Goal: Task Accomplishment & Management: Manage account settings

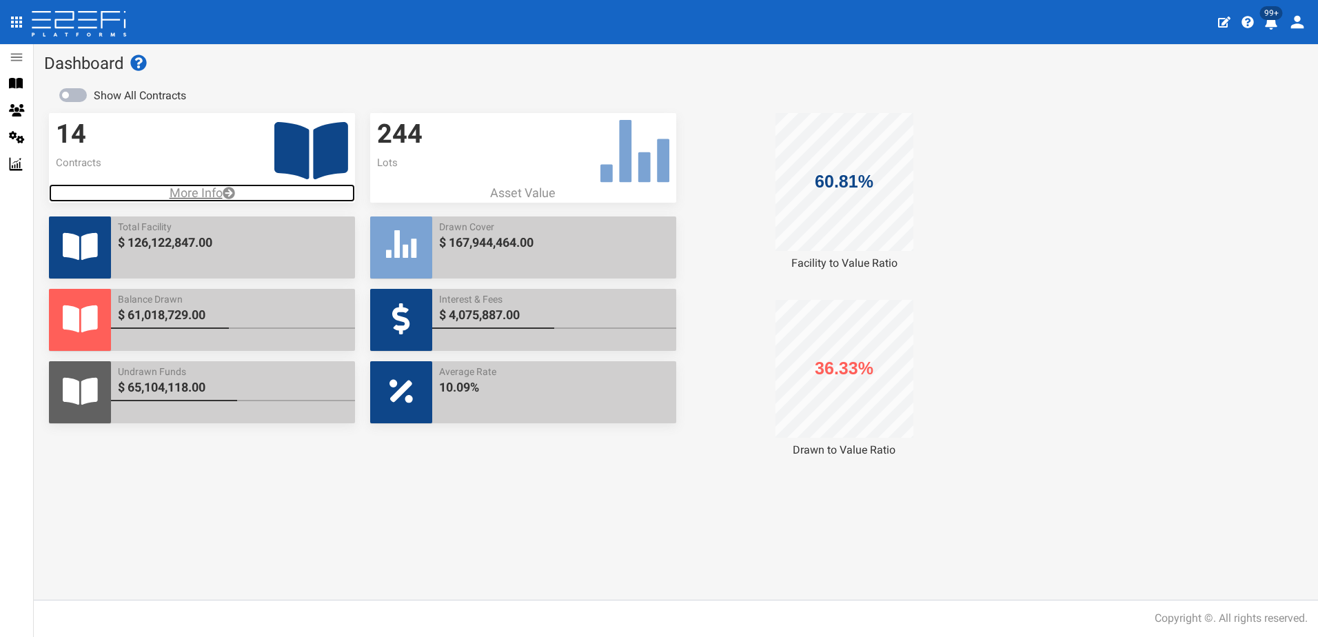
click at [192, 194] on p "More Info" at bounding box center [202, 193] width 306 height 18
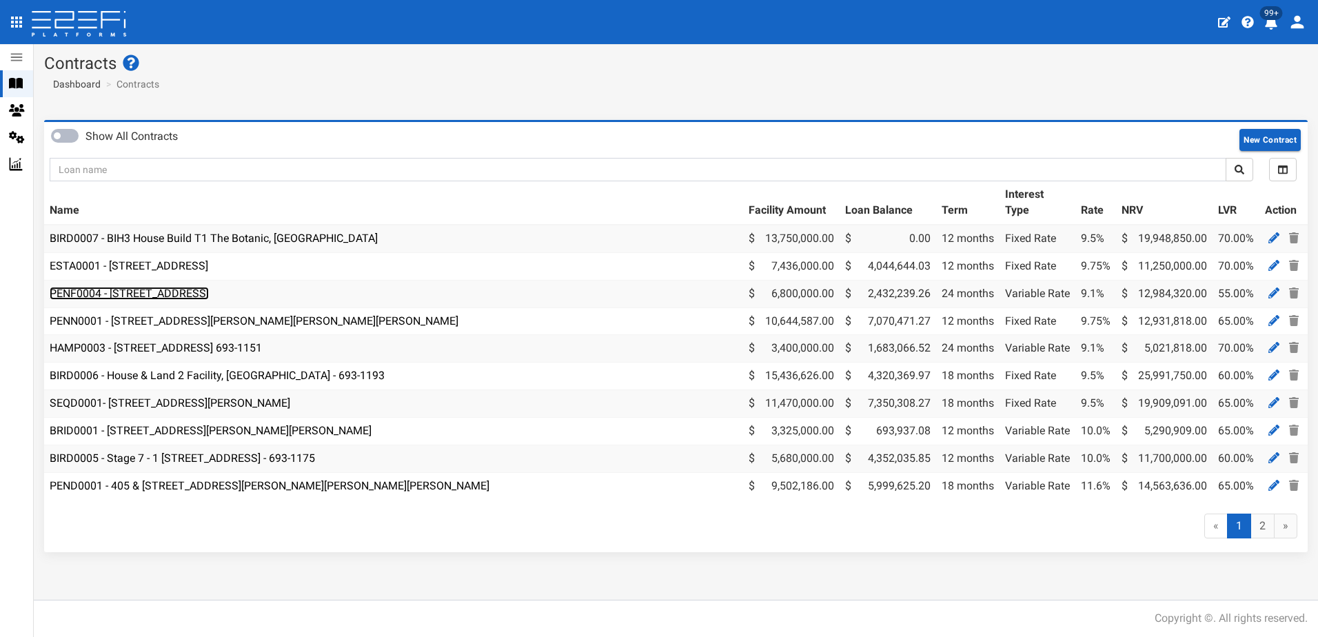
click at [170, 288] on link "PENF0004 - [STREET_ADDRESS]" at bounding box center [129, 293] width 159 height 13
click at [1273, 292] on icon at bounding box center [1274, 293] width 11 height 11
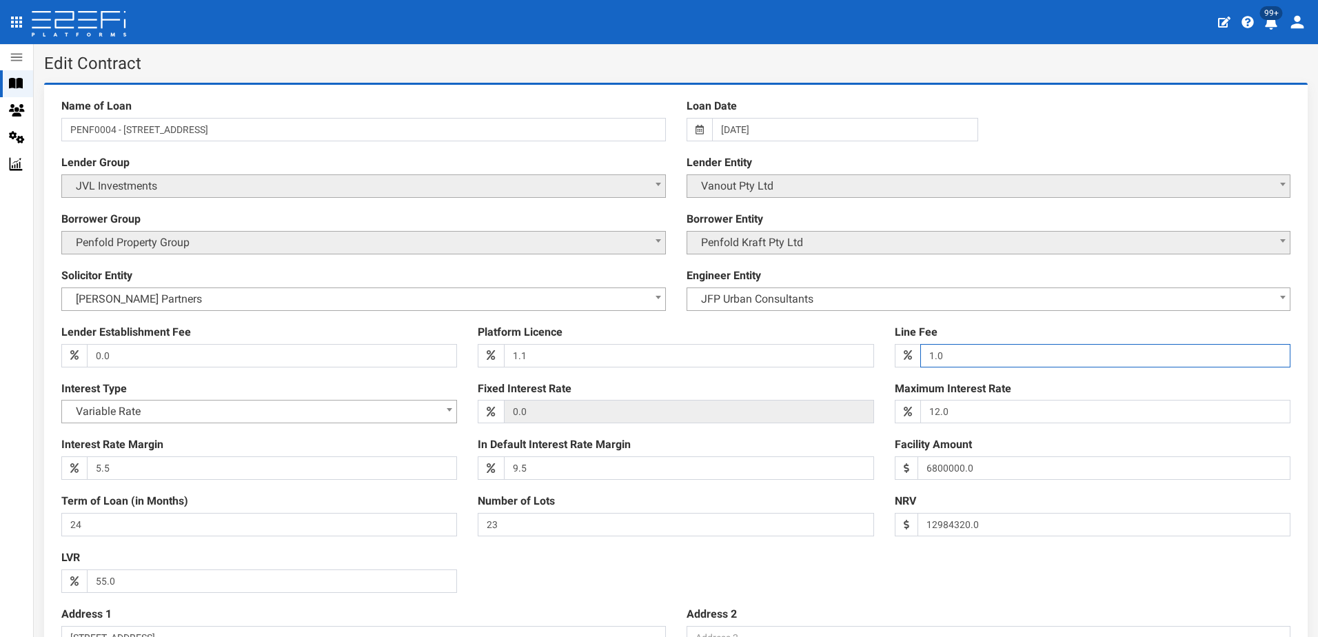
click at [966, 354] on input "1.0" at bounding box center [1106, 355] width 370 height 23
type input "1"
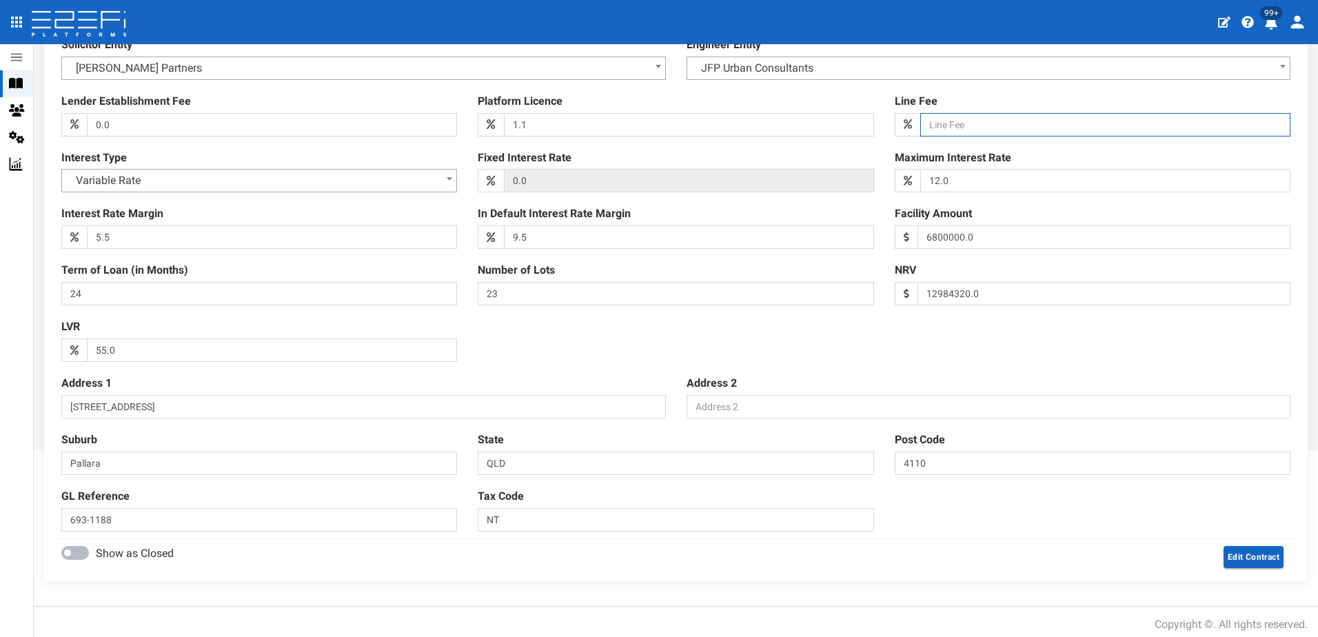
scroll to position [237, 0]
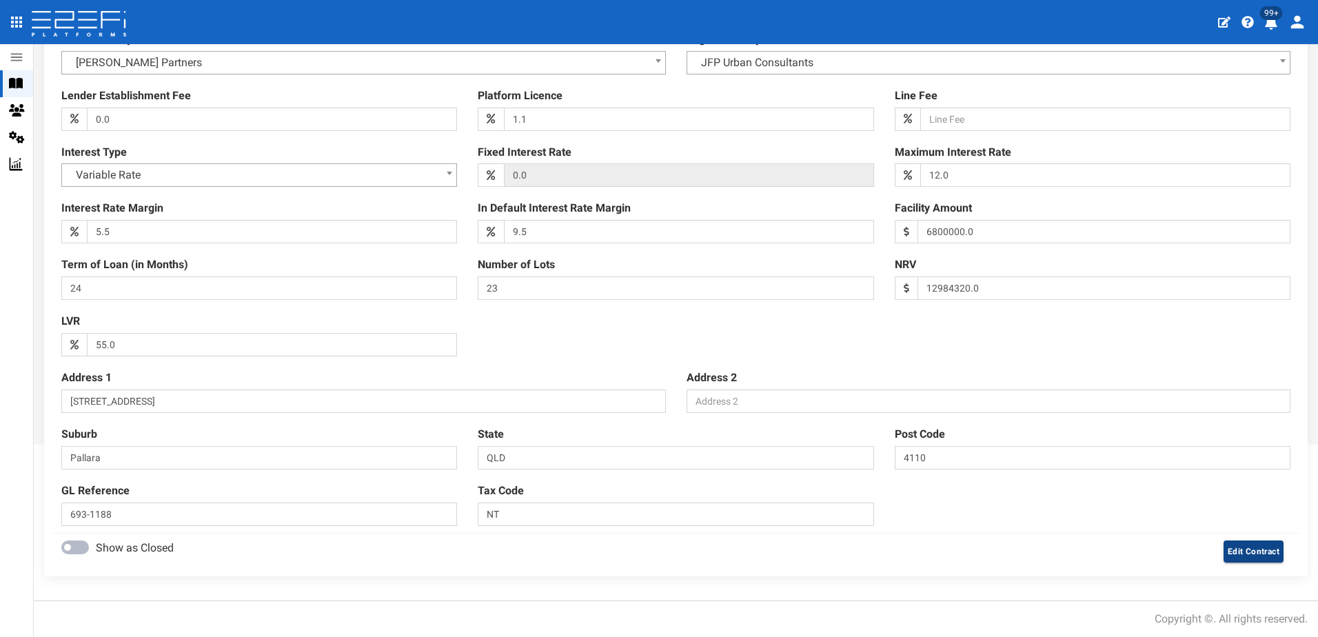
click at [1234, 550] on button "Edit Contract" at bounding box center [1254, 552] width 60 height 22
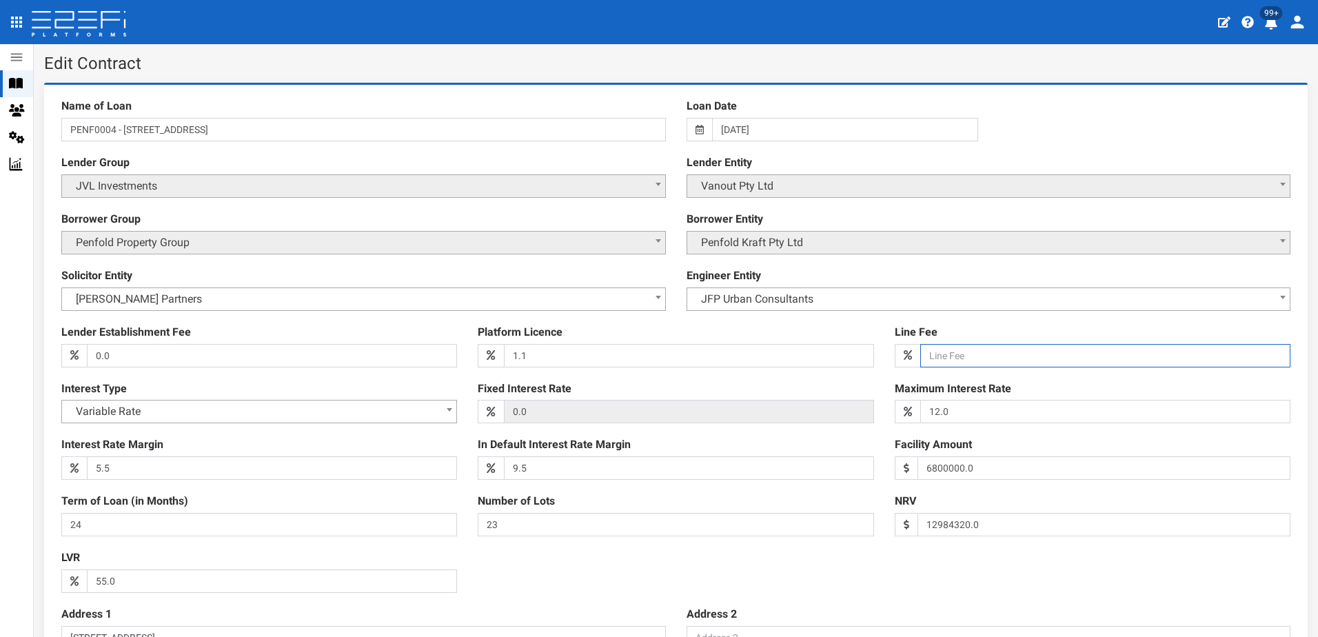
click at [932, 356] on input "Line Fee" at bounding box center [1106, 355] width 370 height 23
type input "0"
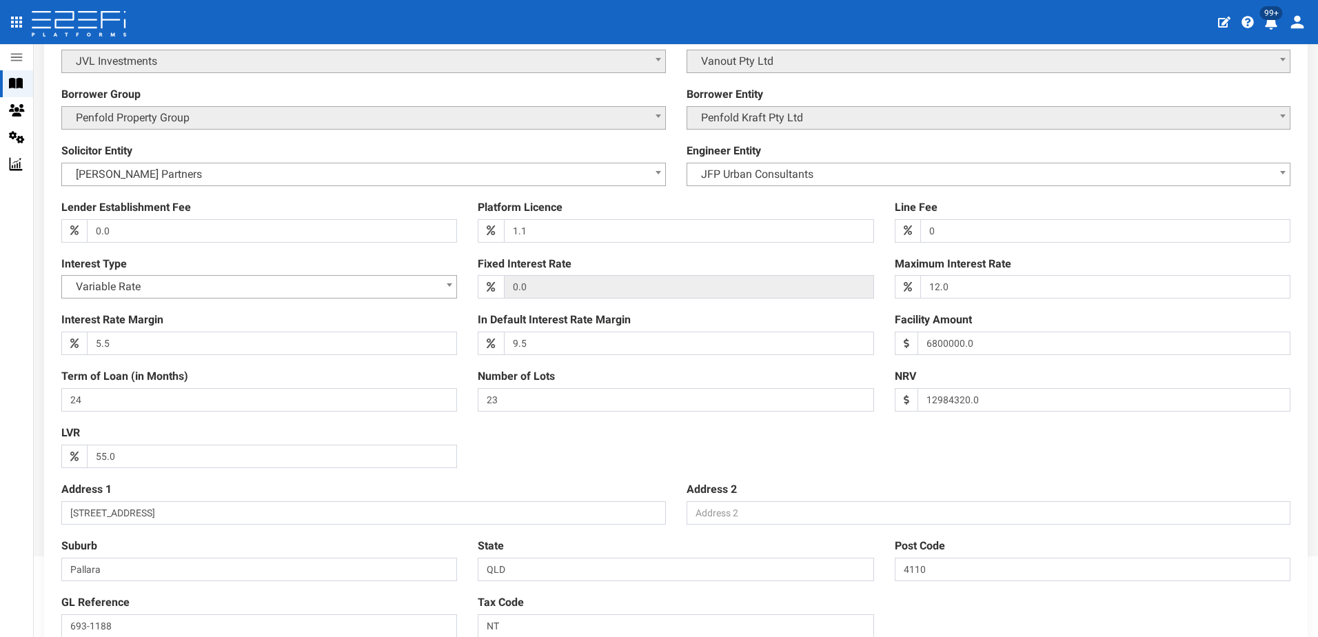
scroll to position [237, 0]
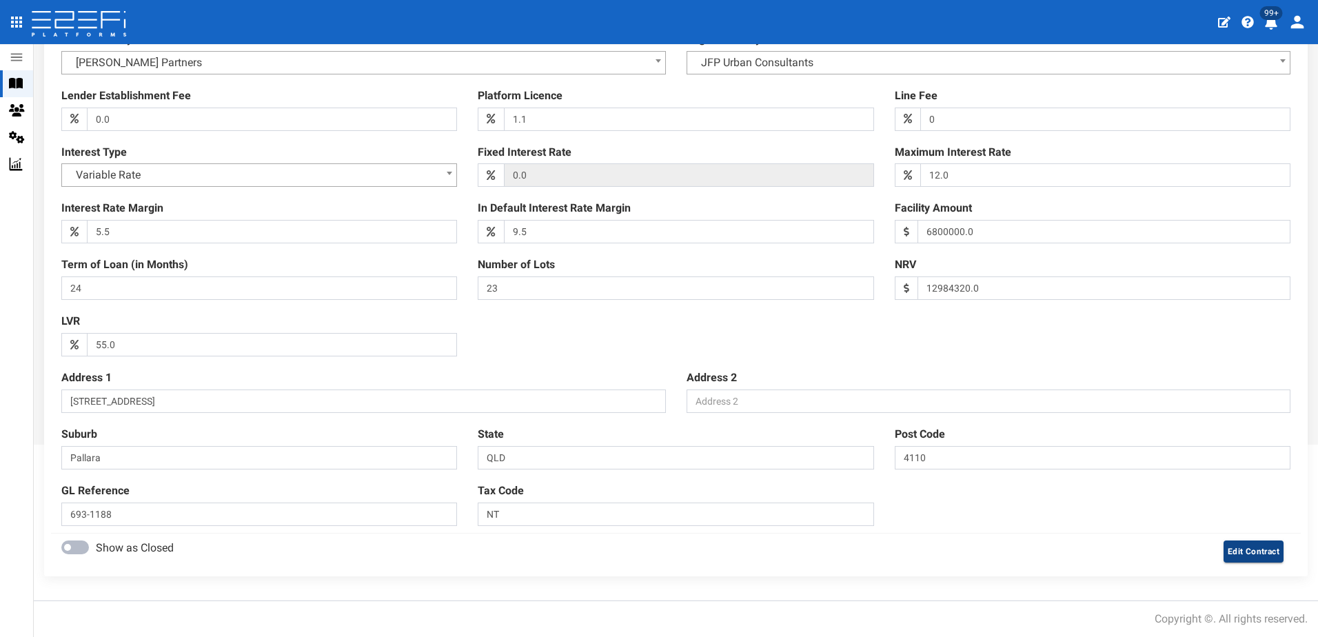
click at [1249, 554] on button "Edit Contract" at bounding box center [1254, 552] width 60 height 22
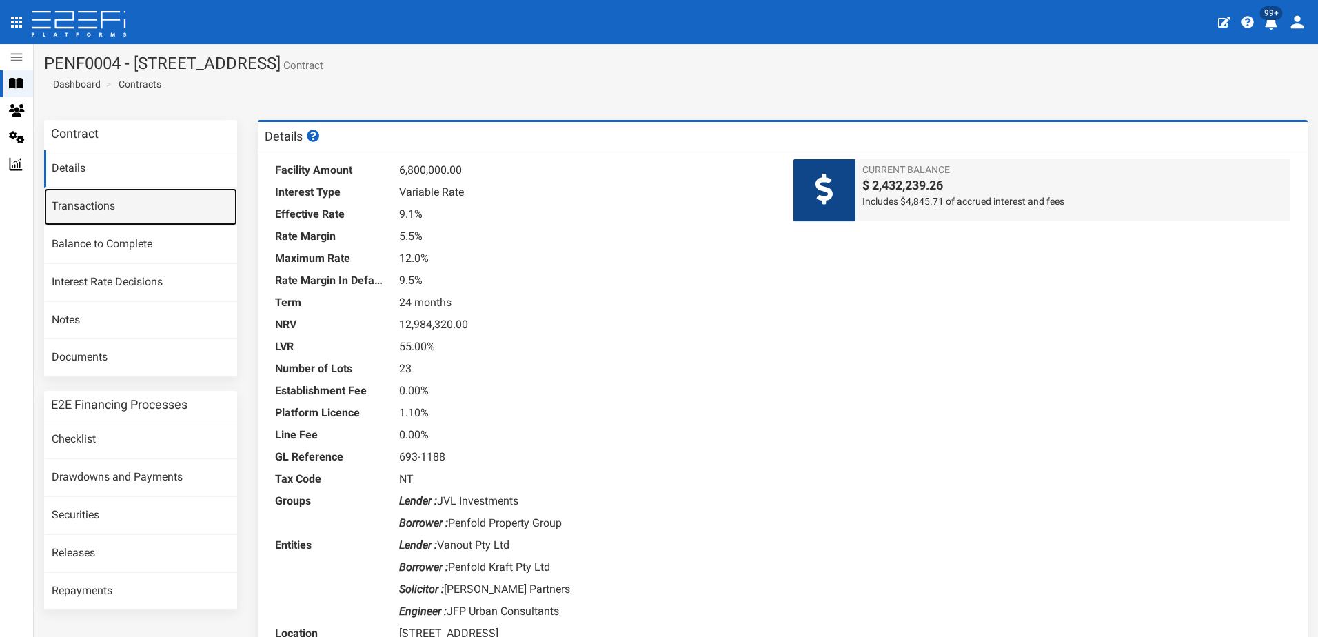
click at [79, 206] on link "Transactions" at bounding box center [140, 206] width 193 height 37
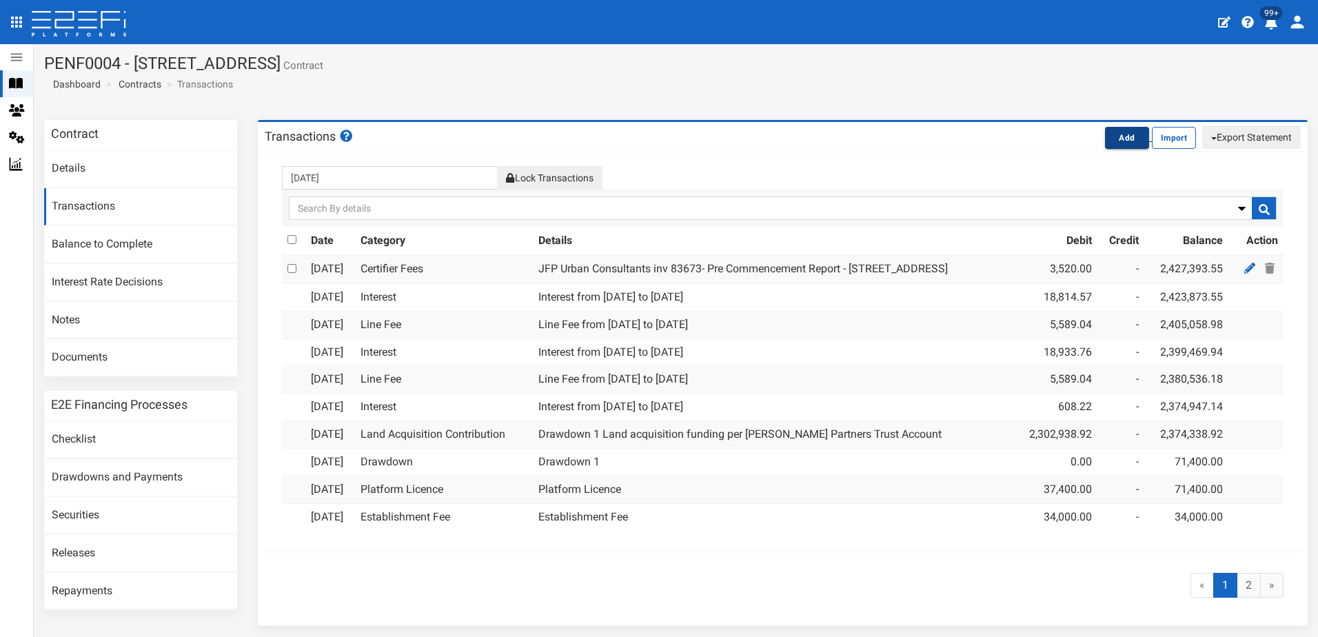
click at [1105, 133] on button "Add" at bounding box center [1127, 138] width 44 height 22
click at [1120, 139] on button "Add" at bounding box center [1127, 138] width 44 height 22
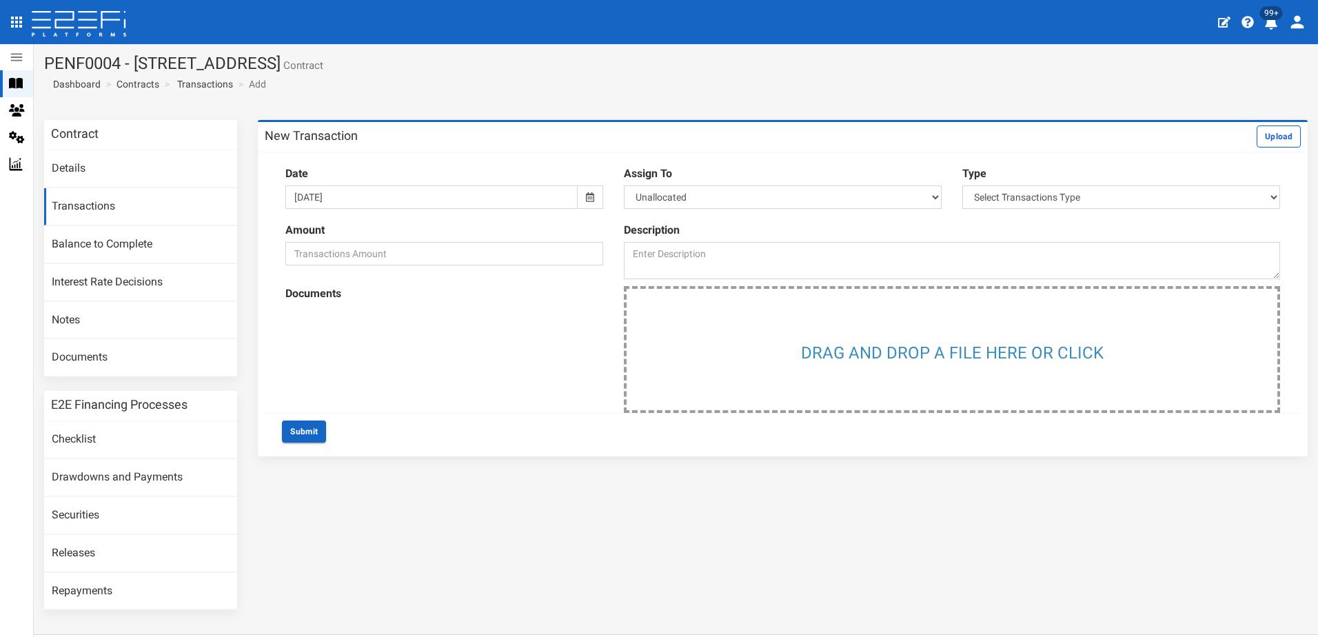
click at [586, 196] on icon at bounding box center [590, 197] width 8 height 10
click at [1259, 198] on select "Select Transactions Type Credit Debit" at bounding box center [1122, 196] width 318 height 23
select select "1"
click at [963, 185] on select "Select Transactions Type Credit Debit" at bounding box center [1122, 196] width 318 height 23
click at [423, 251] on input "number" at bounding box center [444, 253] width 318 height 23
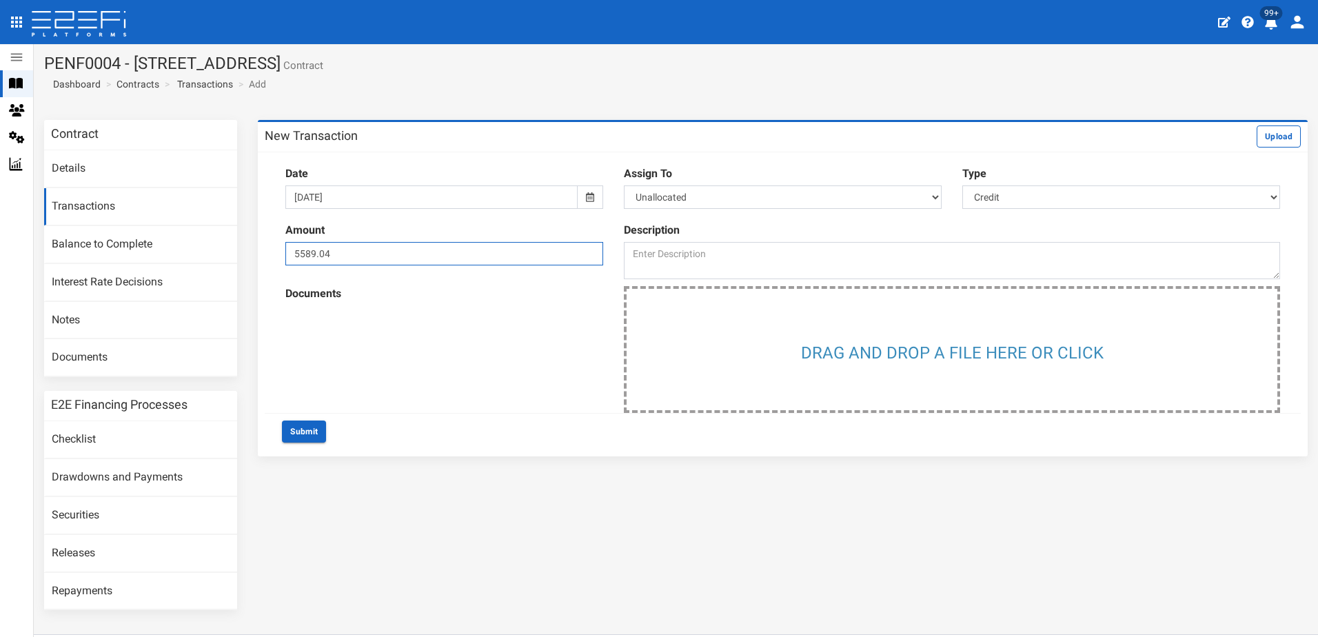
type input "5589.04"
click at [586, 198] on icon at bounding box center [590, 197] width 8 height 10
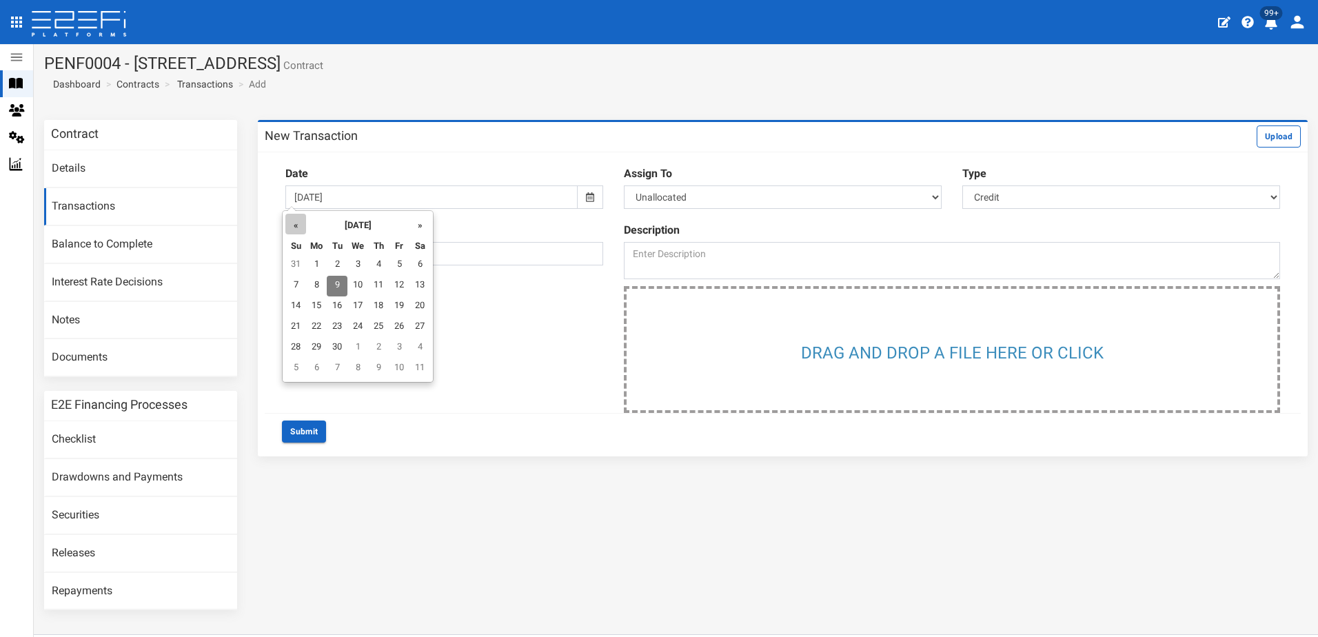
click at [295, 222] on th "«" at bounding box center [295, 224] width 21 height 21
click at [294, 222] on th "«" at bounding box center [298, 224] width 21 height 21
click at [377, 345] on td "31" at bounding box center [380, 348] width 21 height 21
type input "[DATE]"
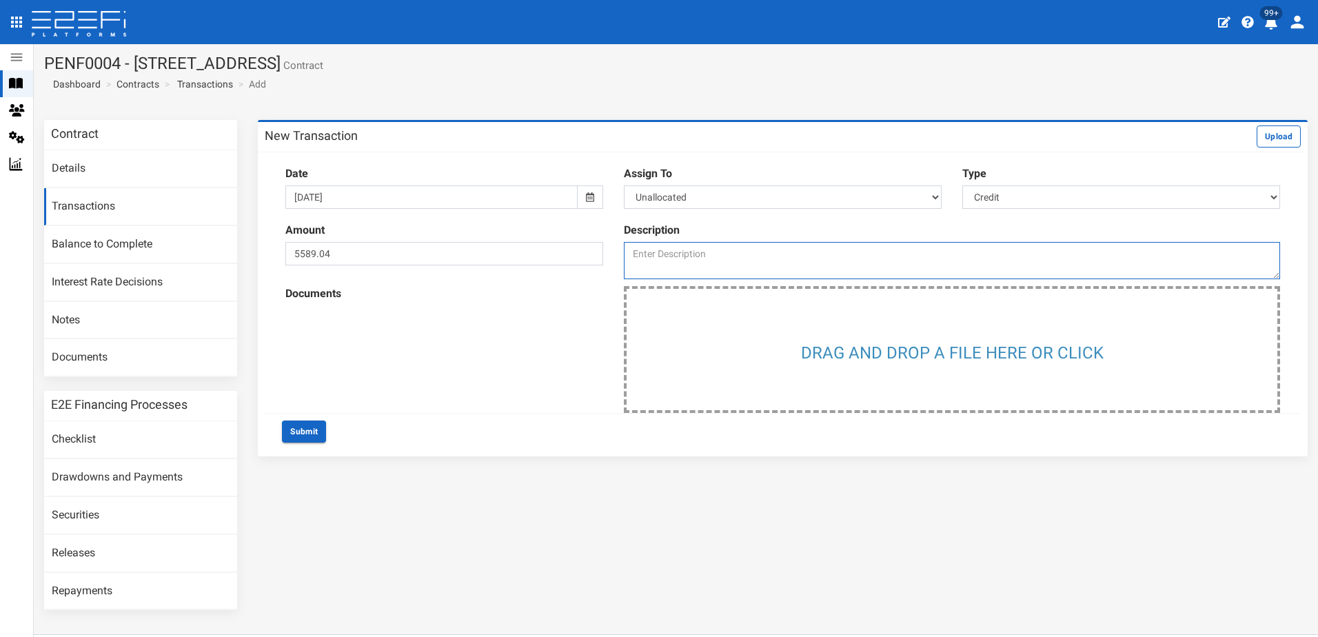
click at [654, 254] on textarea at bounding box center [952, 260] width 656 height 37
type textarea "Reverse Line Fee 31/07/25 - not due until development funding facility."
click at [311, 427] on button "Submit" at bounding box center [304, 432] width 44 height 22
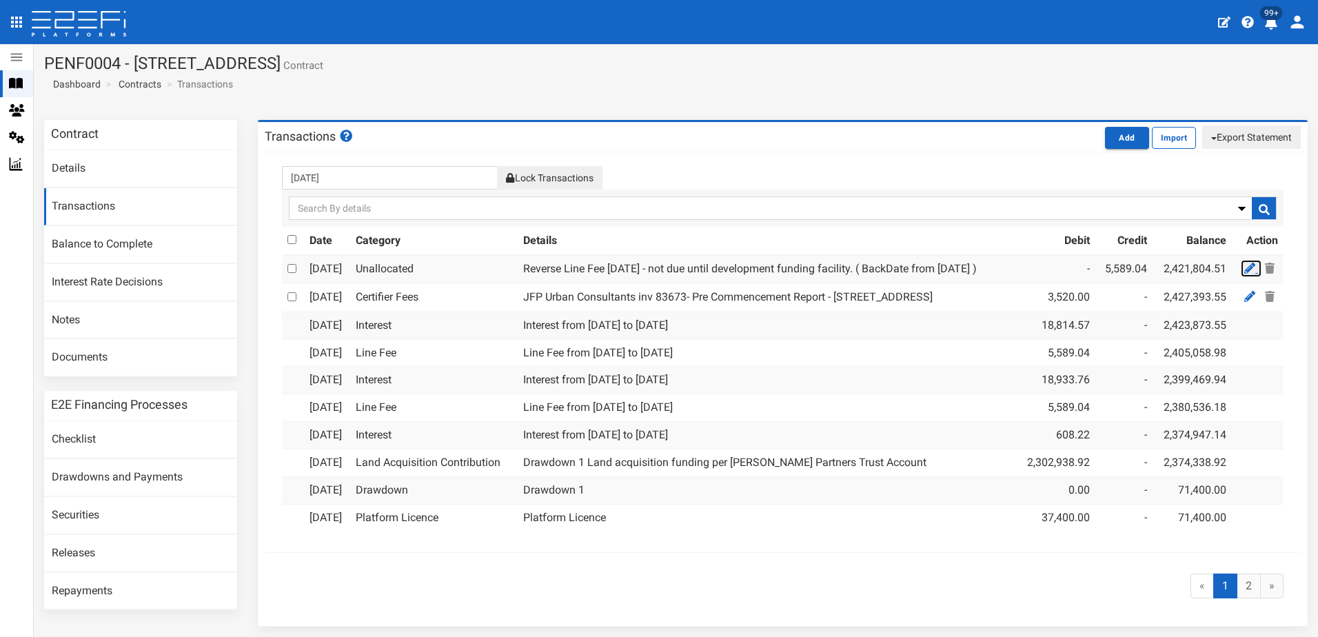
click at [1245, 265] on icon at bounding box center [1250, 268] width 11 height 11
click at [1118, 143] on button "Add" at bounding box center [1127, 138] width 44 height 22
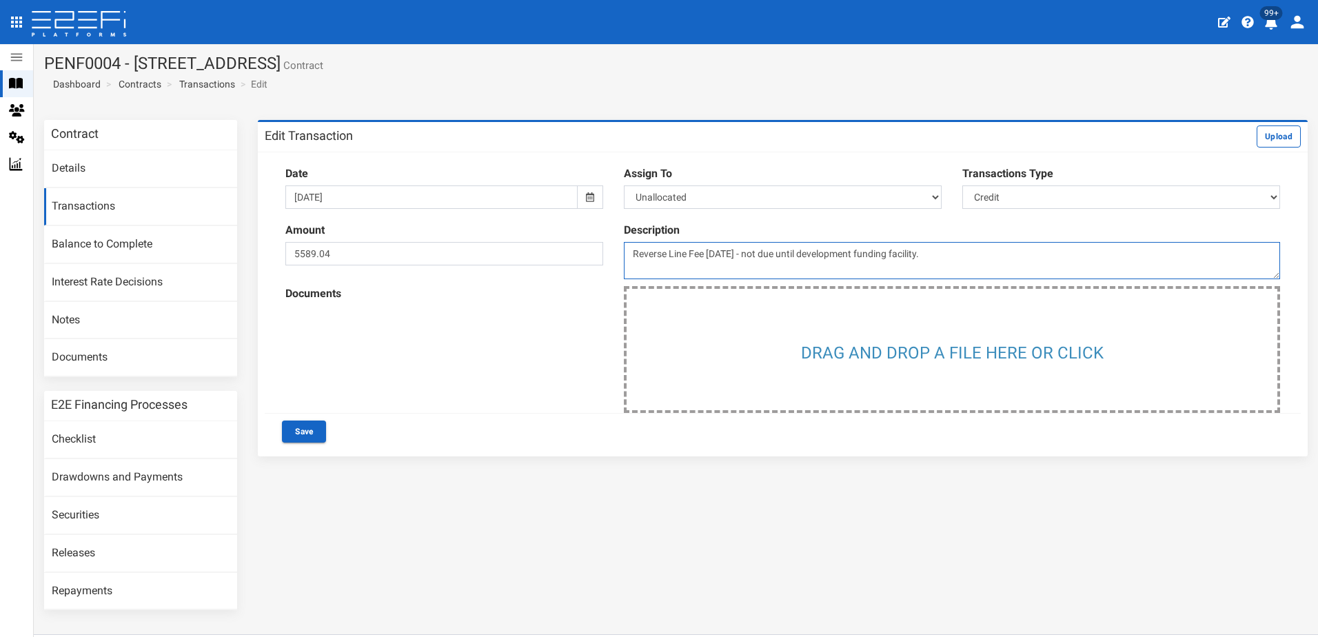
drag, startPoint x: 628, startPoint y: 250, endPoint x: 934, endPoint y: 256, distance: 306.9
click at [971, 263] on textarea "Reverse Line Fee [DATE] - not due until development funding facility." at bounding box center [952, 260] width 656 height 37
click at [1263, 200] on select "Select Transactions Type Credit Debit" at bounding box center [1122, 196] width 318 height 23
select select "1"
click at [963, 185] on select "Select Transactions Type Credit Debit" at bounding box center [1122, 196] width 318 height 23
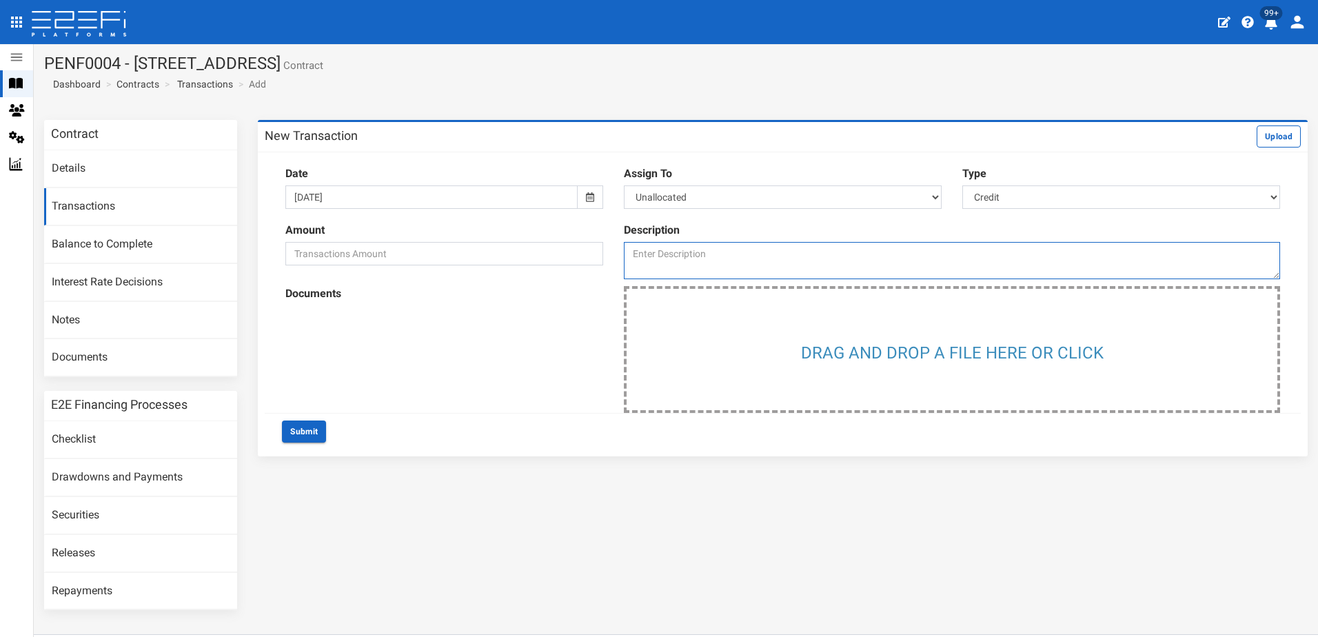
click at [654, 259] on textarea at bounding box center [952, 260] width 656 height 37
paste textarea "Reverse Line Fee [DATE] - not due until development funding facility."
click at [727, 252] on textarea "Reverse Line Fee [DATE] - not due until development funding facility." at bounding box center [952, 260] width 656 height 37
type textarea "Reverse Line Fee 31/08/25 - not due until development funding facility."
click at [436, 253] on input "number" at bounding box center [444, 253] width 318 height 23
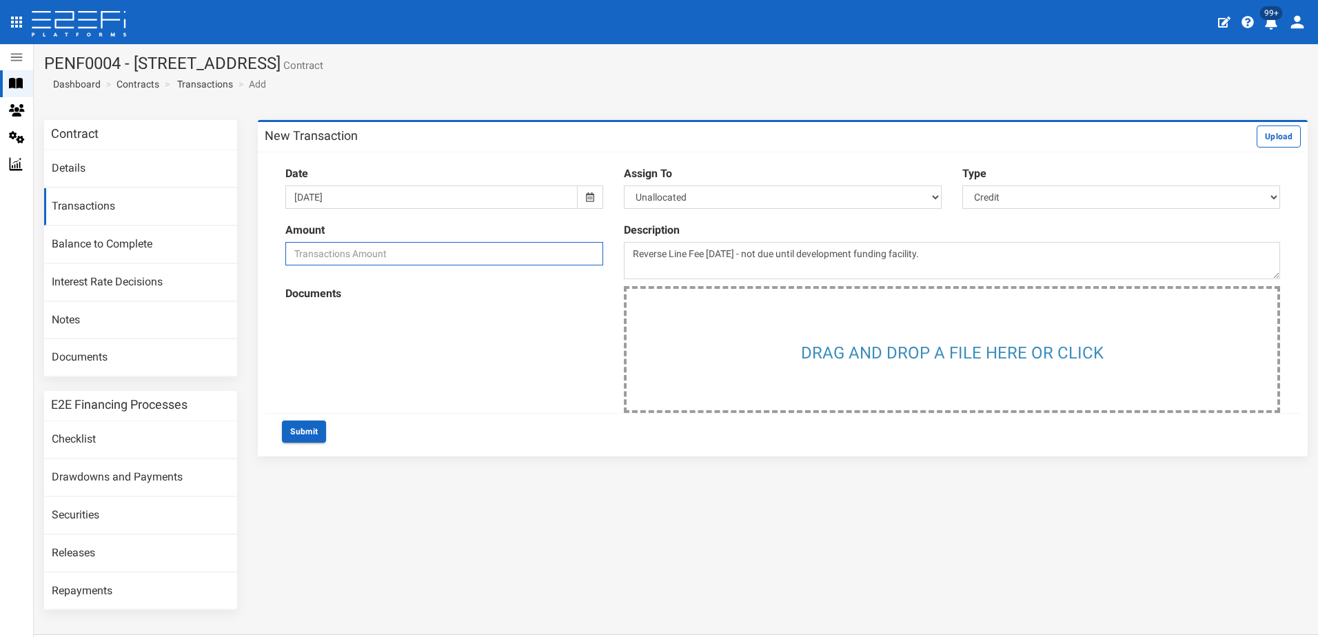
type input "5589.04"
click at [586, 200] on icon at bounding box center [590, 197] width 8 height 10
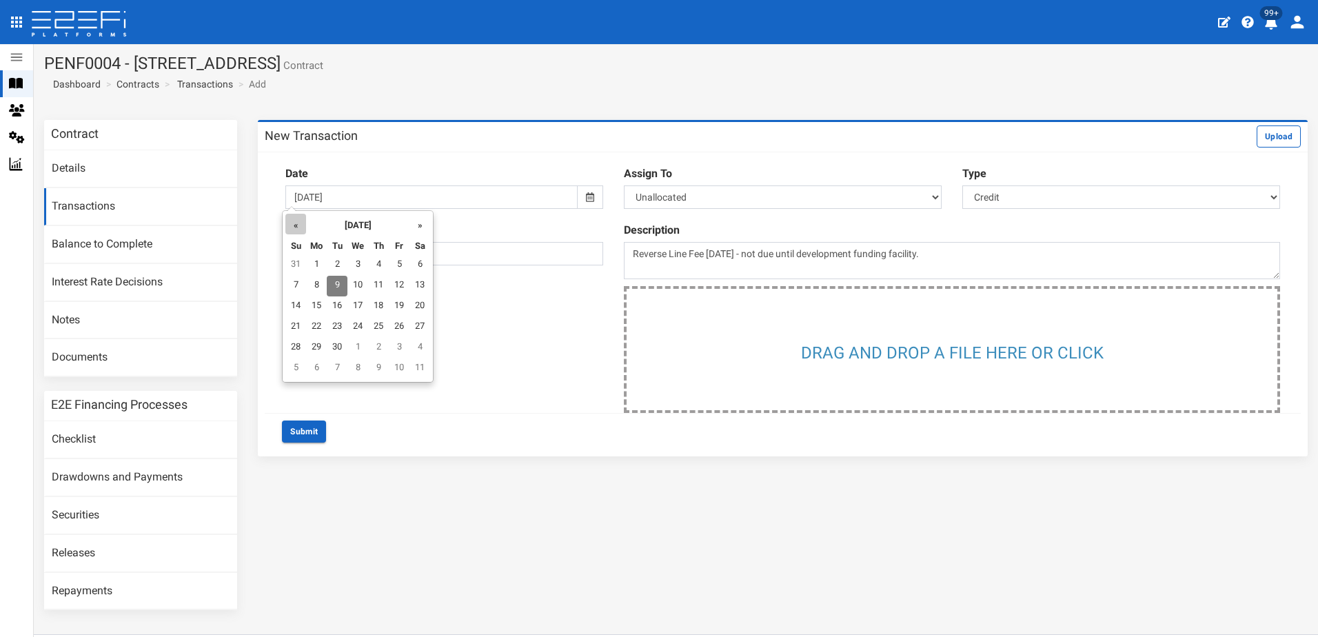
click at [299, 221] on th "«" at bounding box center [295, 224] width 21 height 21
click at [305, 370] on td "31" at bounding box center [298, 369] width 21 height 21
type input "31-08-2025"
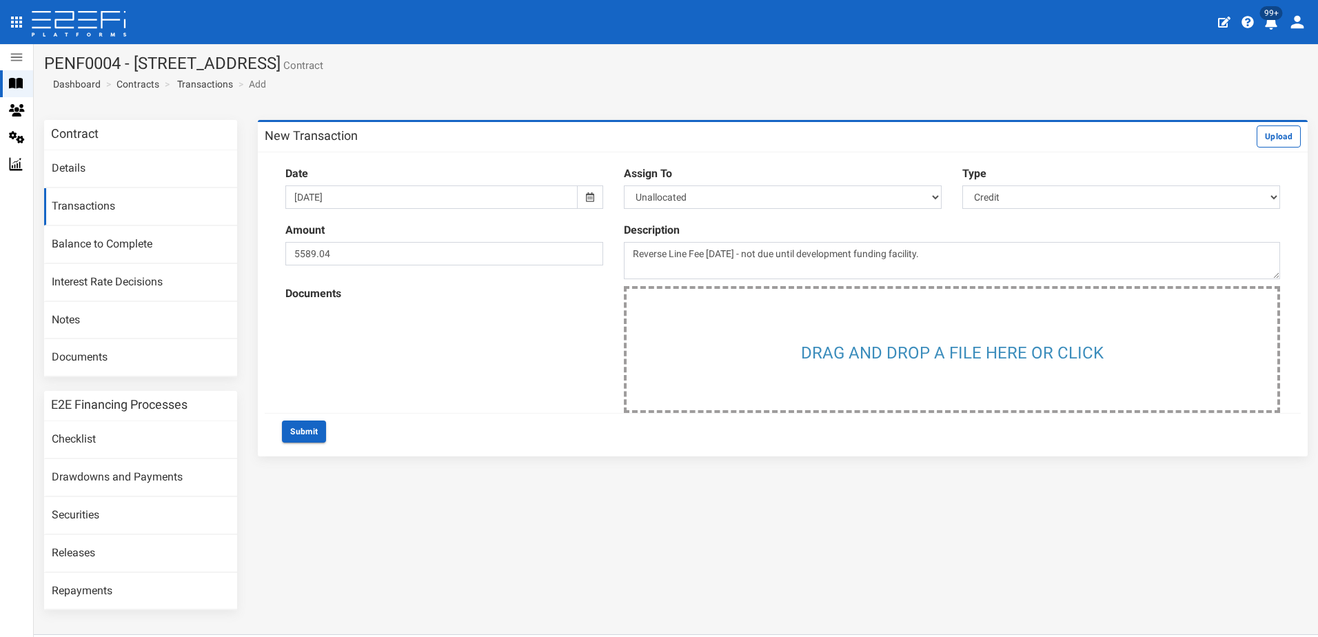
click at [308, 428] on button "Submit" at bounding box center [304, 432] width 44 height 22
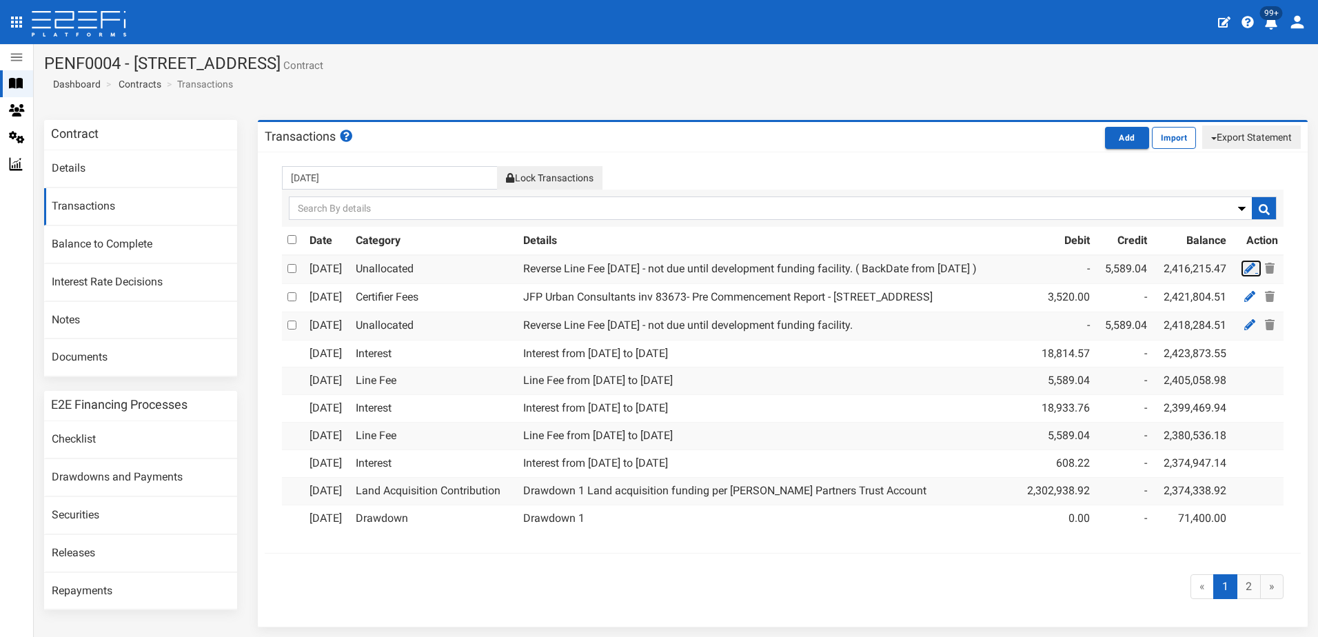
click at [1245, 269] on icon at bounding box center [1250, 268] width 11 height 11
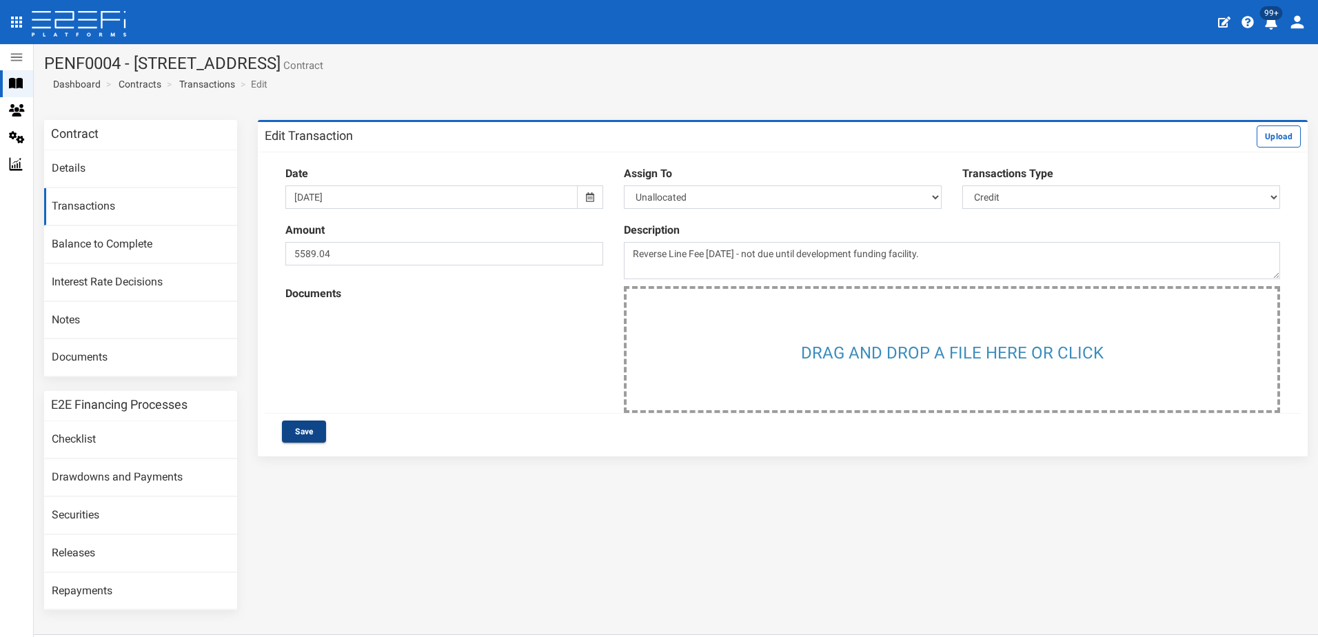
click at [299, 434] on button "Save" at bounding box center [304, 432] width 44 height 22
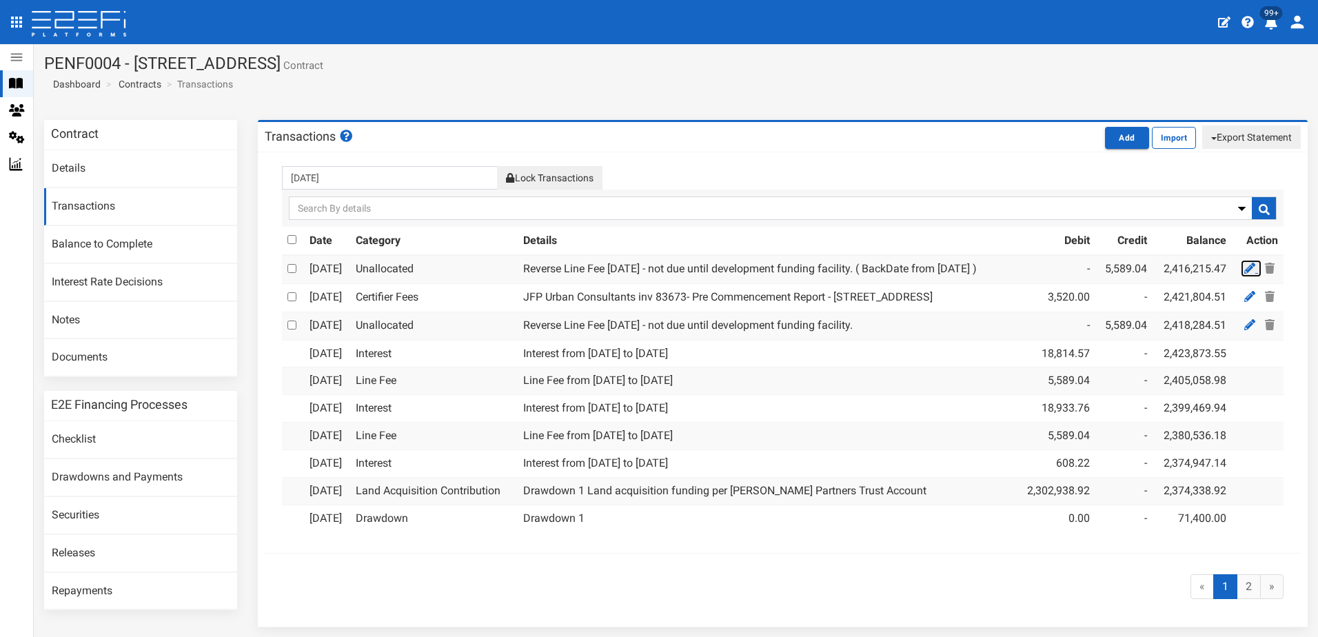
click at [1245, 265] on icon at bounding box center [1250, 268] width 11 height 11
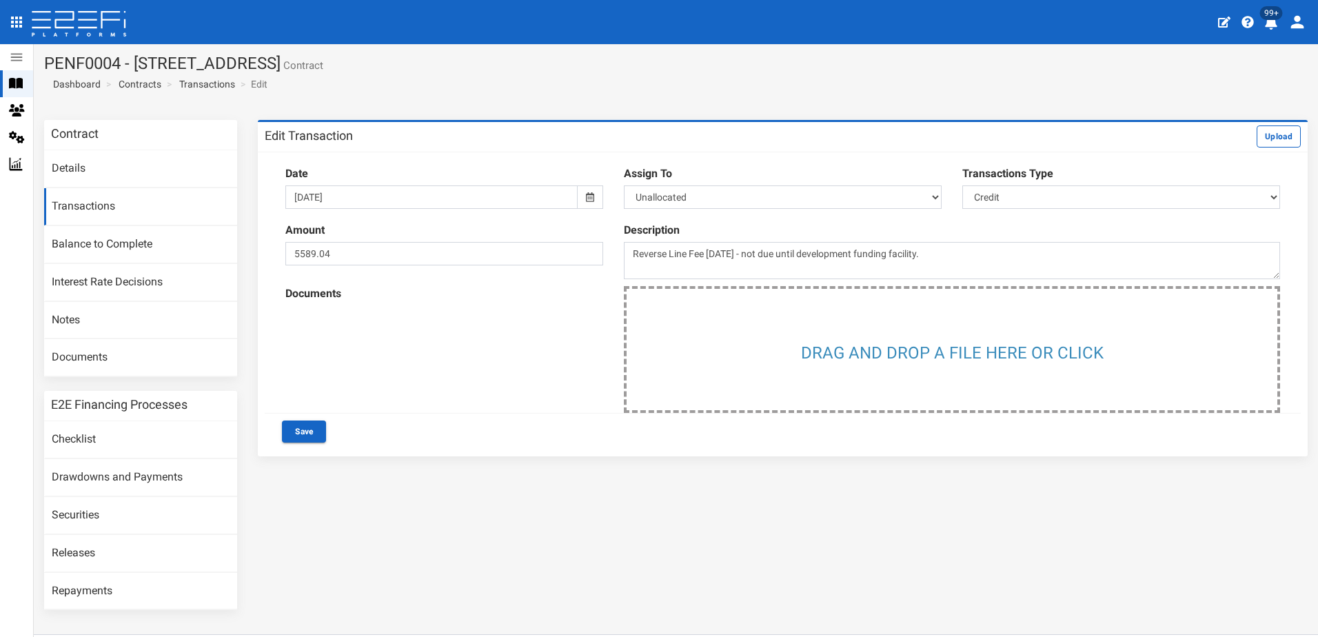
click at [586, 197] on icon at bounding box center [590, 197] width 8 height 10
click at [357, 344] on td "30" at bounding box center [358, 348] width 21 height 21
click at [586, 192] on icon at bounding box center [590, 197] width 8 height 10
click at [383, 343] on td "31" at bounding box center [380, 348] width 21 height 21
type input "[DATE]"
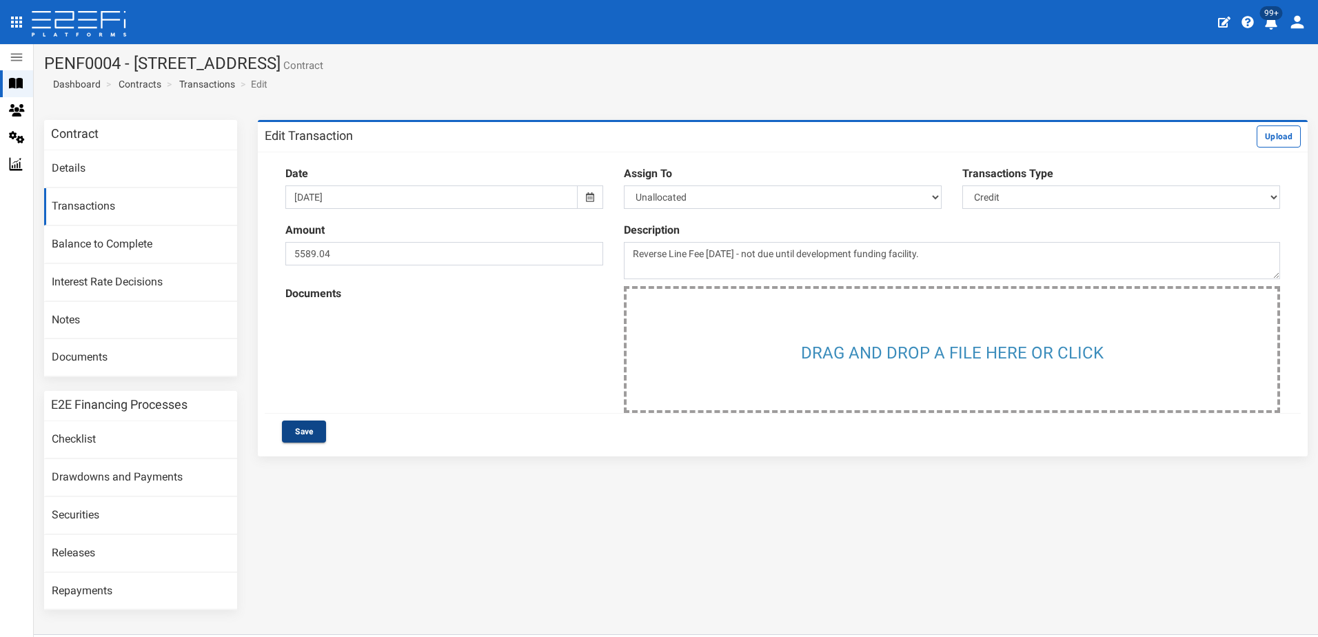
click at [313, 430] on button "Save" at bounding box center [304, 432] width 44 height 22
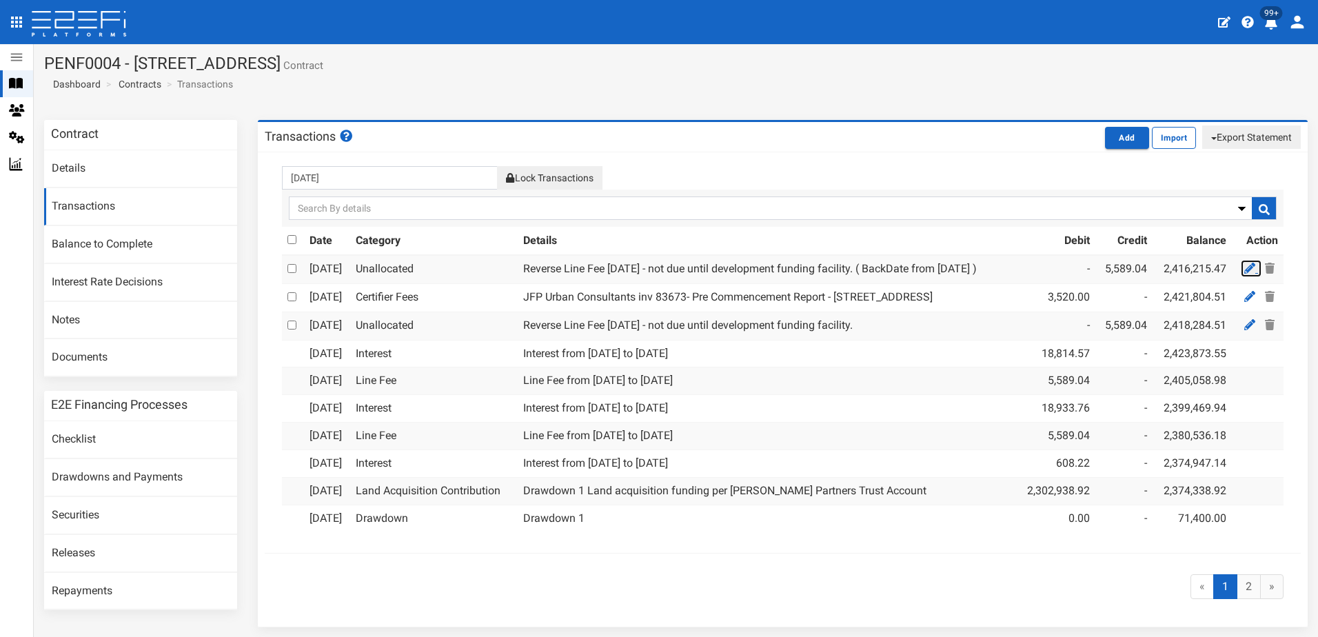
click at [1245, 268] on icon at bounding box center [1250, 268] width 11 height 11
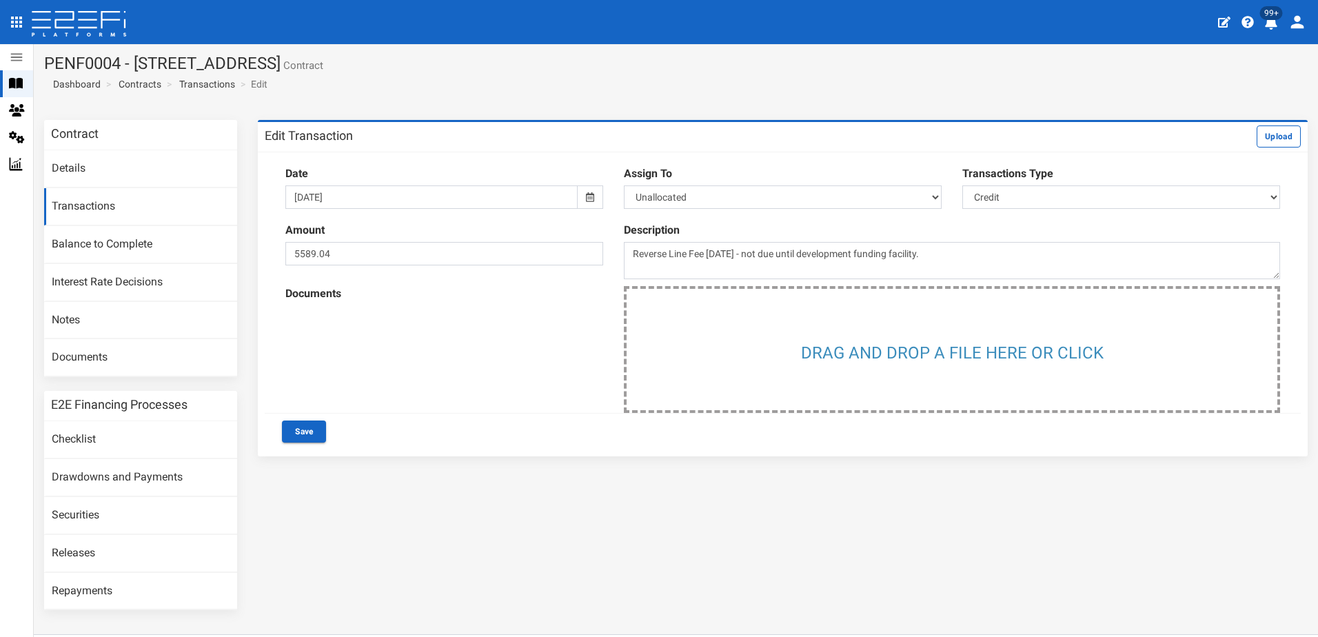
click at [591, 197] on div at bounding box center [591, 196] width 26 height 23
click at [407, 343] on td "1" at bounding box center [399, 348] width 21 height 21
type input "01-08-2025"
click at [310, 432] on button "Save" at bounding box center [304, 432] width 44 height 22
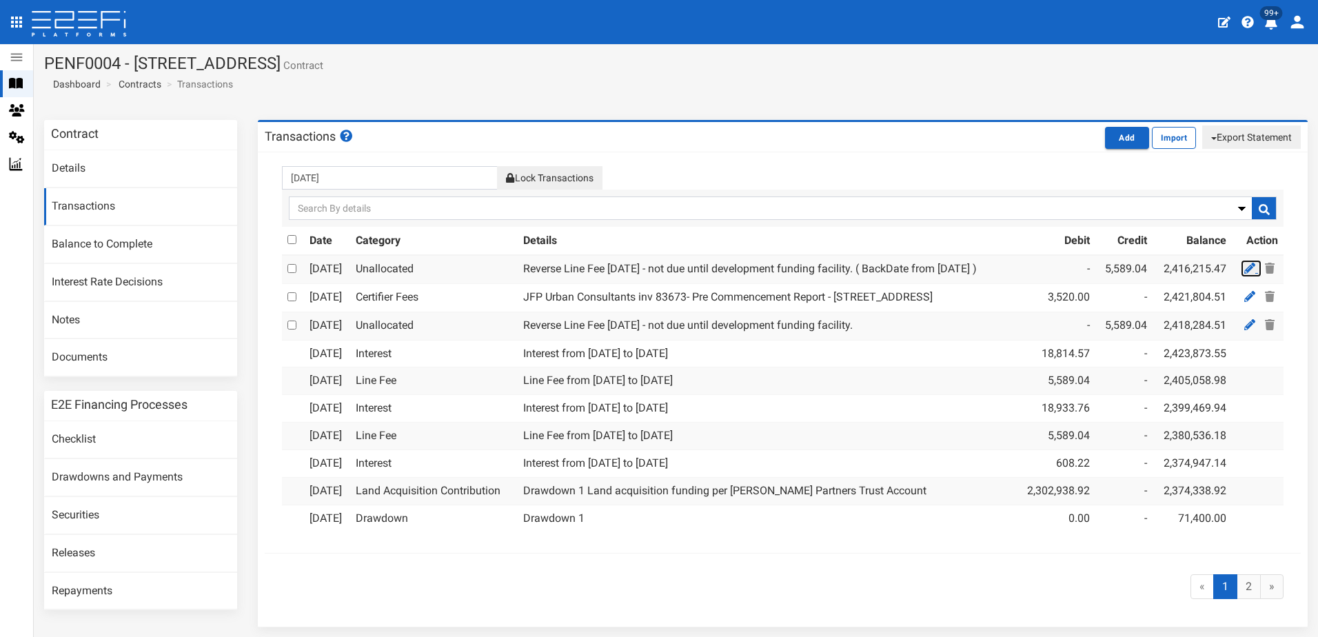
click at [1245, 270] on icon at bounding box center [1250, 268] width 11 height 11
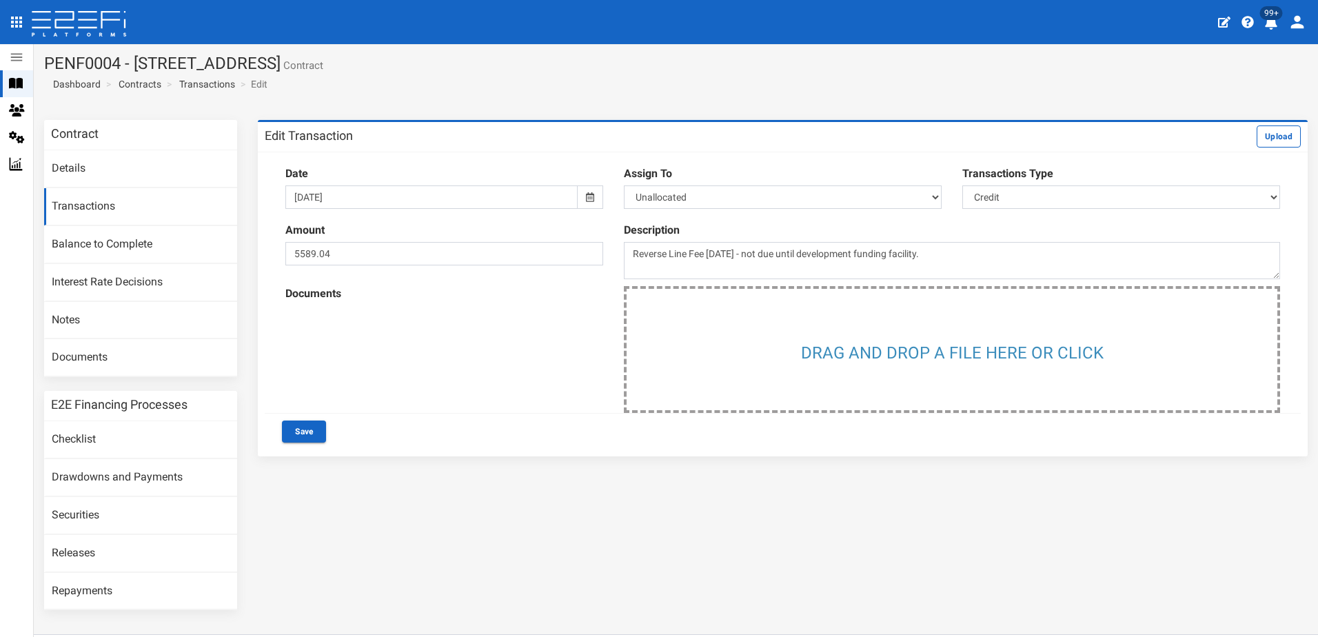
click at [588, 195] on icon at bounding box center [590, 197] width 8 height 10
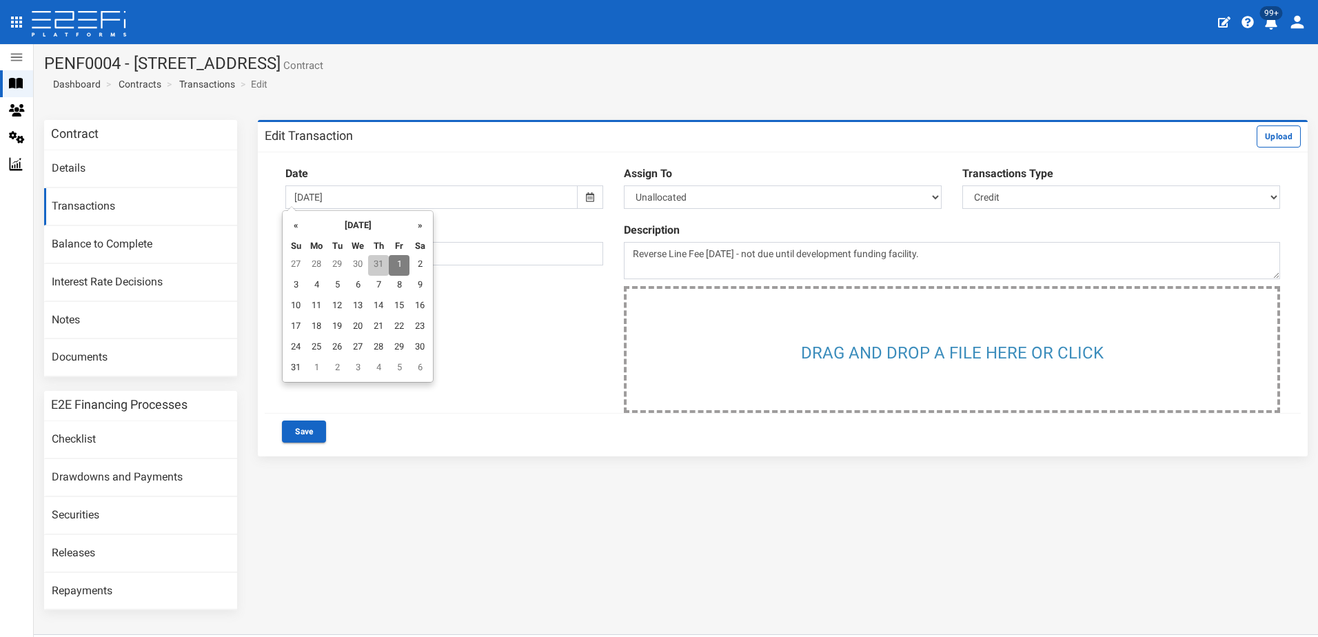
click at [379, 259] on td "31" at bounding box center [378, 265] width 21 height 21
type input "[DATE]"
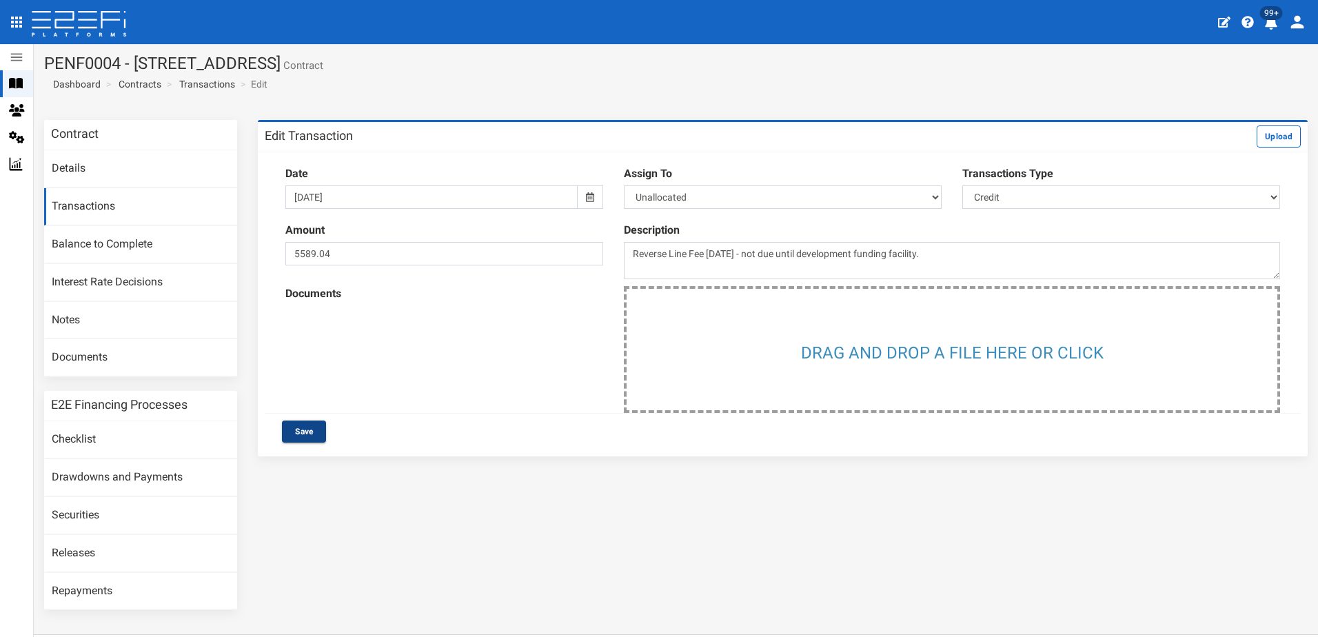
click at [303, 425] on button "Save" at bounding box center [304, 432] width 44 height 22
